Goal: Download file/media

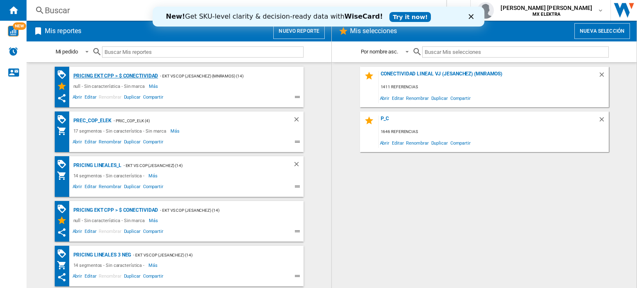
click at [107, 73] on div "Pricing EKT CPP > $ Conectividad" at bounding box center [114, 76] width 87 height 10
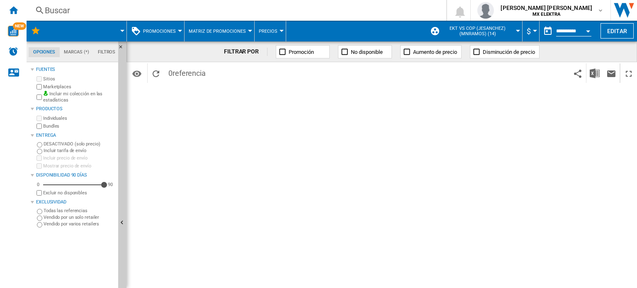
click at [120, 31] on span at bounding box center [89, 31] width 67 height 21
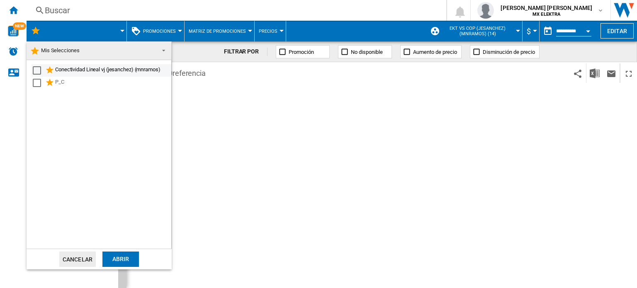
click at [35, 69] on div "Select" at bounding box center [37, 70] width 8 height 8
click at [109, 258] on div "Abrir" at bounding box center [120, 259] width 36 height 15
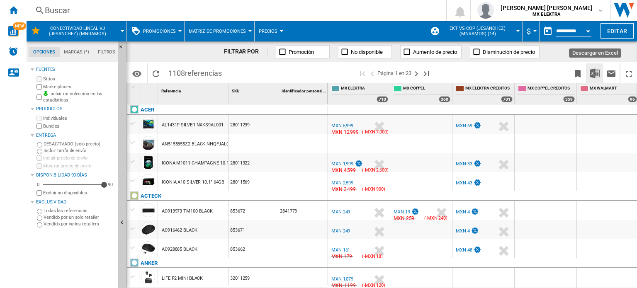
click at [594, 73] on img "Descargar en Excel" at bounding box center [595, 73] width 10 height 10
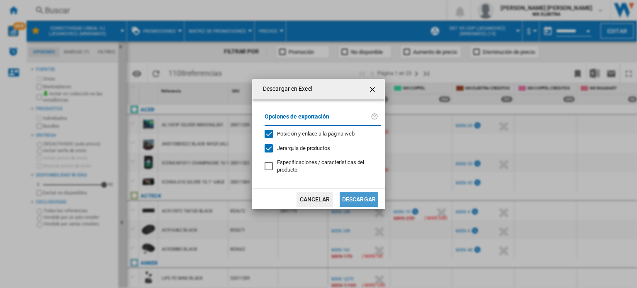
click at [361, 199] on button "Descargar" at bounding box center [359, 199] width 39 height 15
